Goal: Information Seeking & Learning: Compare options

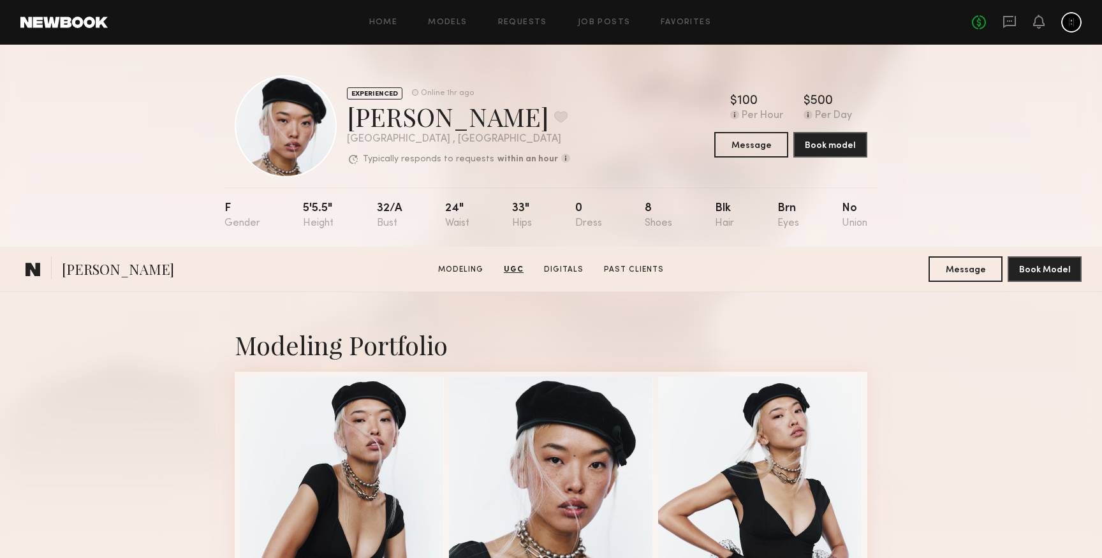
scroll to position [2146, 0]
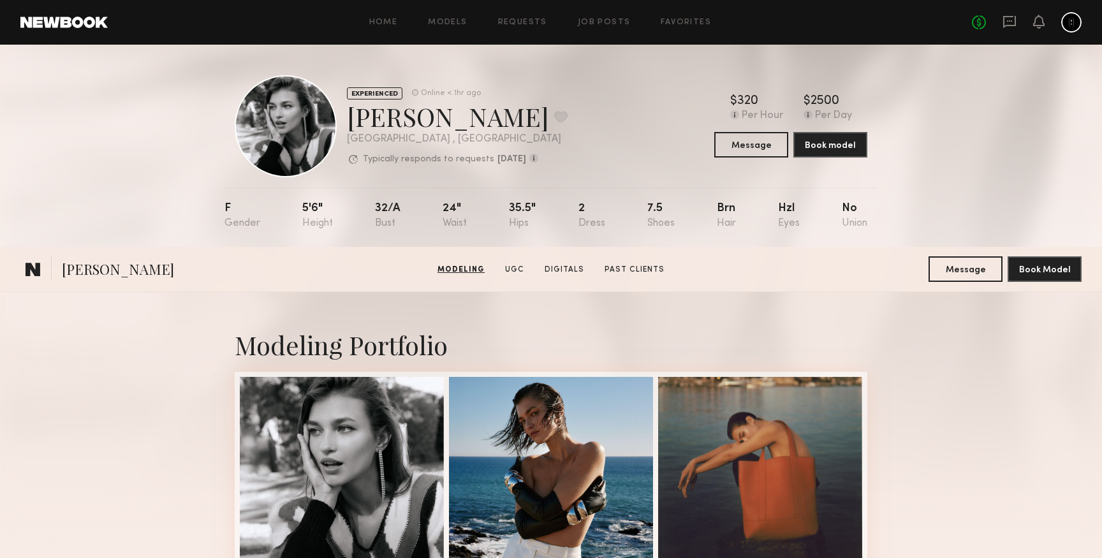
scroll to position [693, 0]
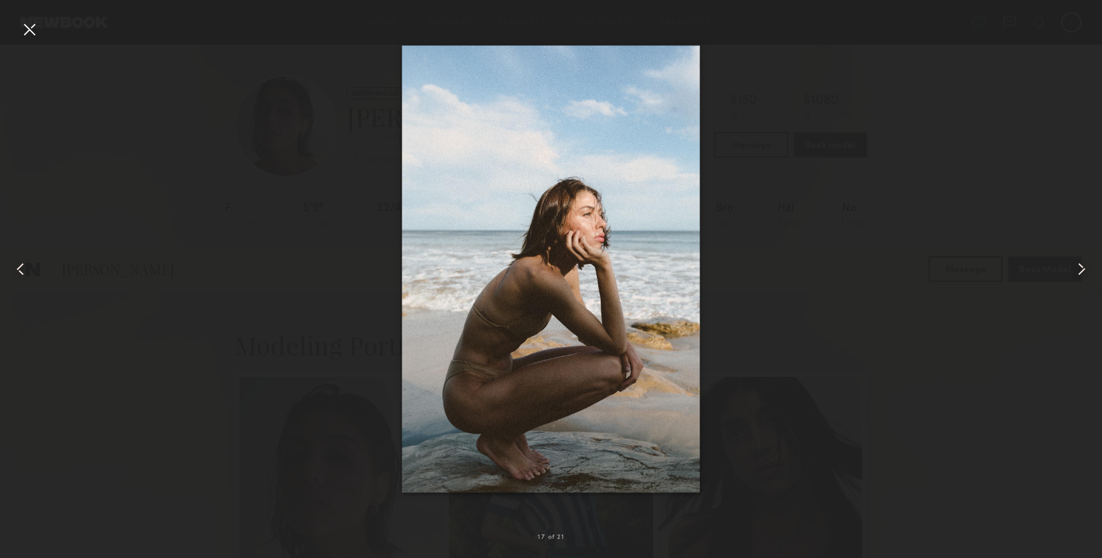
scroll to position [1387, 0]
